Goal: Book appointment/travel/reservation

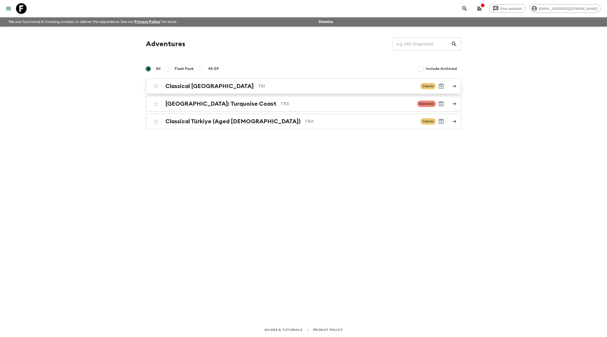
click at [191, 84] on h2 "Classical [GEOGRAPHIC_DATA]" at bounding box center [209, 86] width 88 height 7
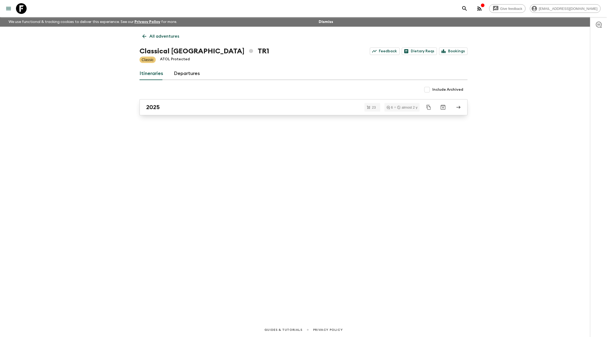
click at [182, 103] on link "2025" at bounding box center [304, 107] width 328 height 16
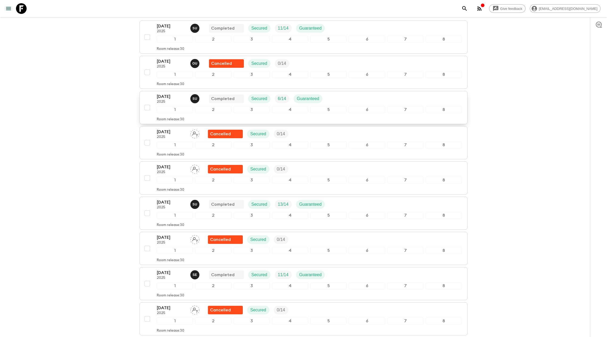
scroll to position [101, 0]
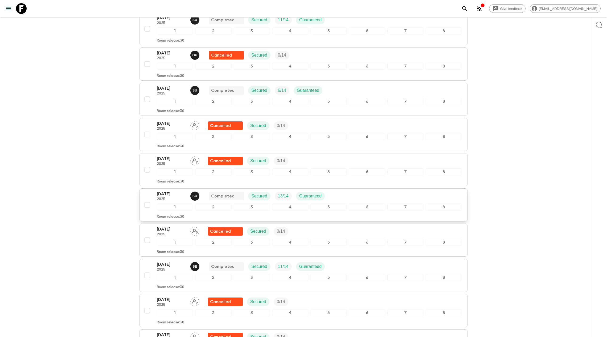
click at [165, 159] on p "[DATE]" at bounding box center [171, 194] width 29 height 6
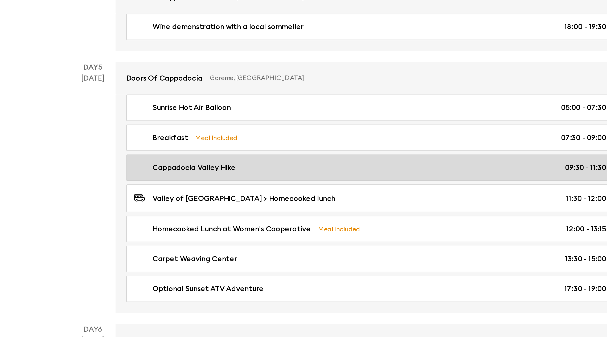
scroll to position [591, 0]
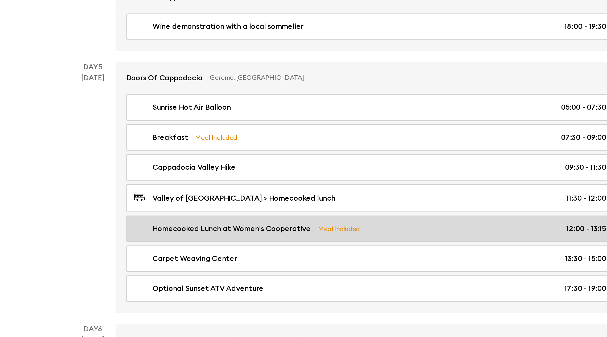
click at [263, 159] on link "Homecooked Lunch at Women's Cooperative Meal Included 12:00 - 13:15" at bounding box center [317, 236] width 289 height 15
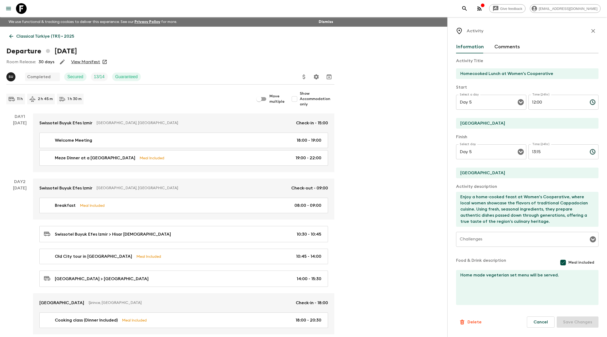
scroll to position [591, 0]
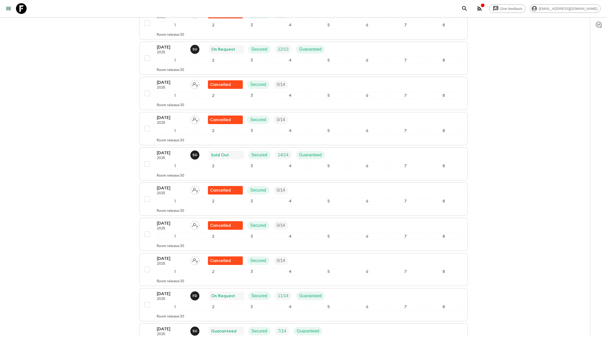
scroll to position [495, 0]
